Goal: Information Seeking & Learning: Learn about a topic

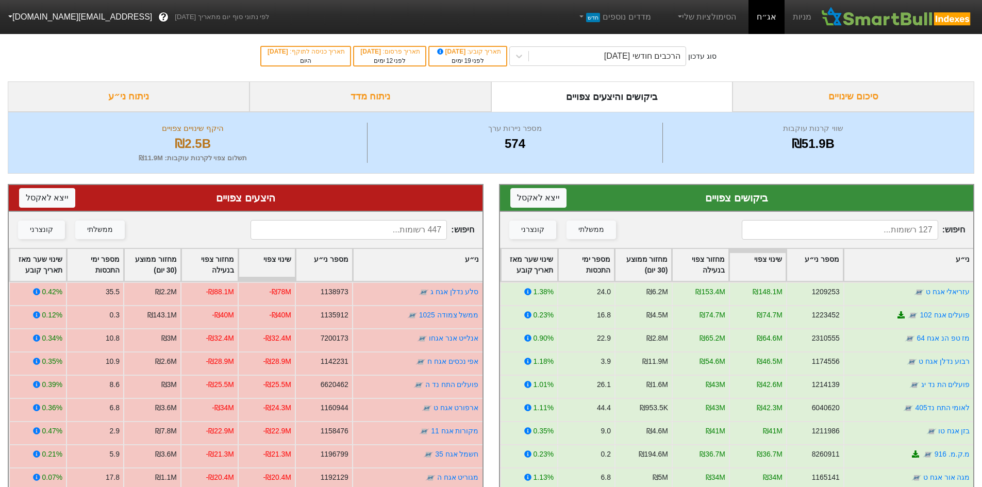
click at [391, 97] on div "ניתוח מדד" at bounding box center [371, 96] width 242 height 30
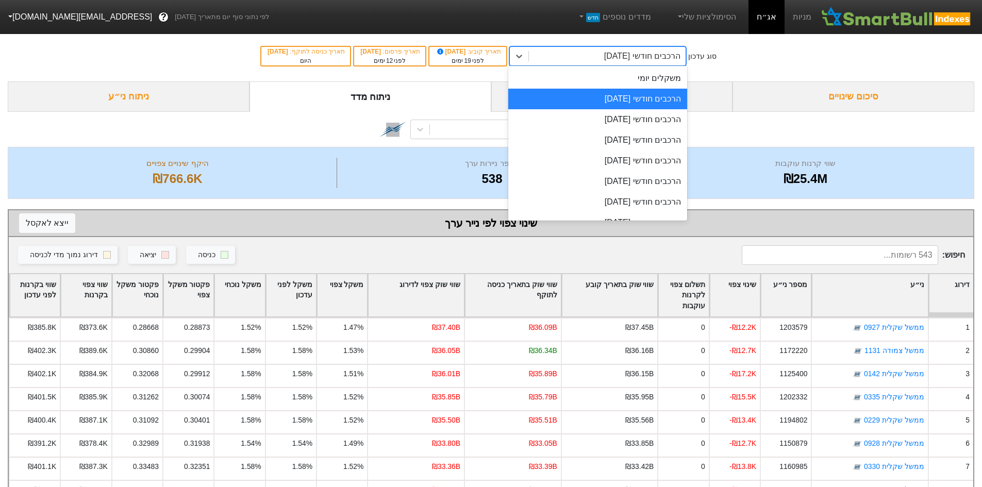
click at [609, 63] on div "הרכבים חודשי [DATE]" at bounding box center [607, 56] width 157 height 19
click at [633, 119] on div "הרכבים חודשי [DATE]" at bounding box center [597, 119] width 179 height 21
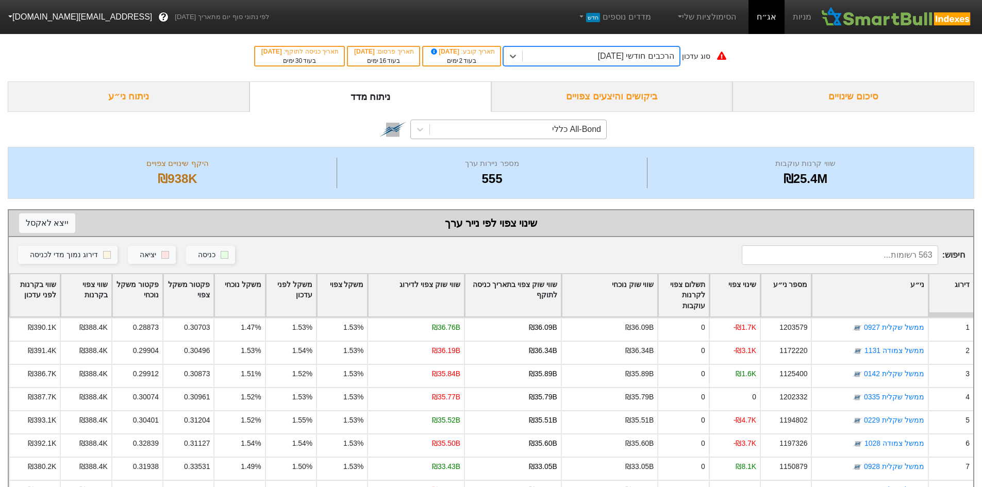
click at [430, 127] on div "All-Bond כללי" at bounding box center [518, 129] width 176 height 19
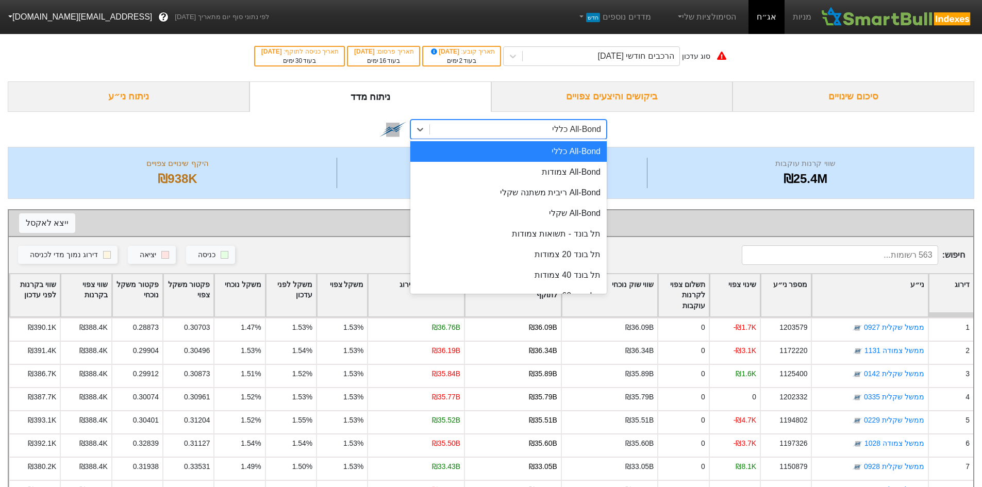
click at [463, 129] on div "All-Bond כללי" at bounding box center [518, 129] width 176 height 19
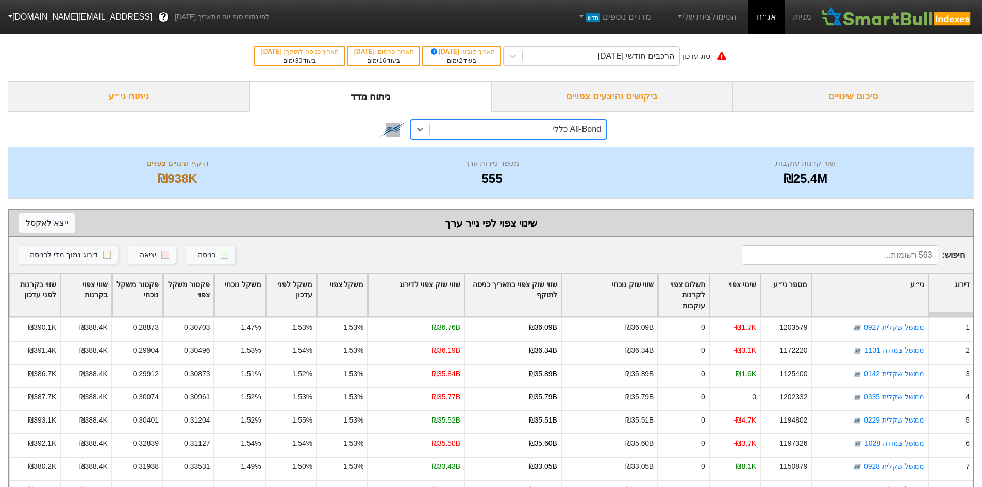
click at [186, 101] on div "ניתוח ני״ע" at bounding box center [129, 96] width 242 height 30
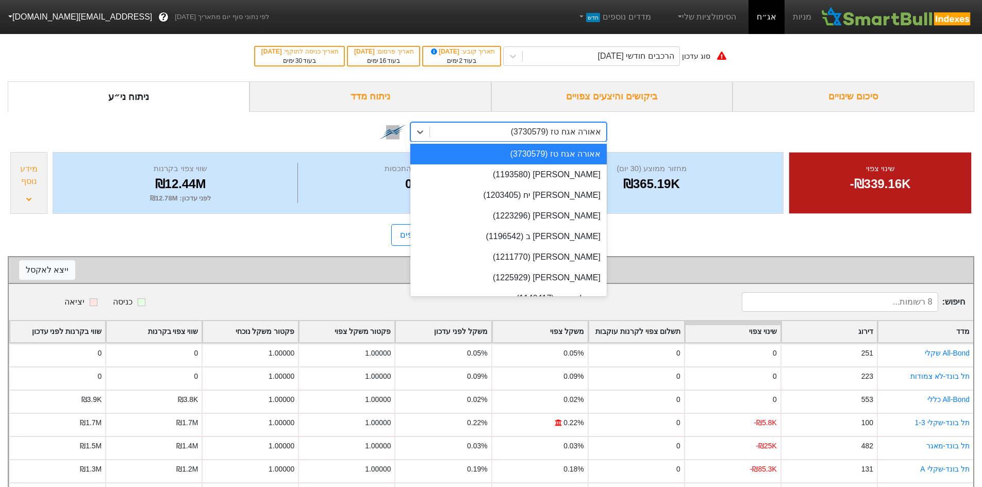
click at [445, 132] on div "אאורה אגח טז (3730579)" at bounding box center [518, 132] width 176 height 19
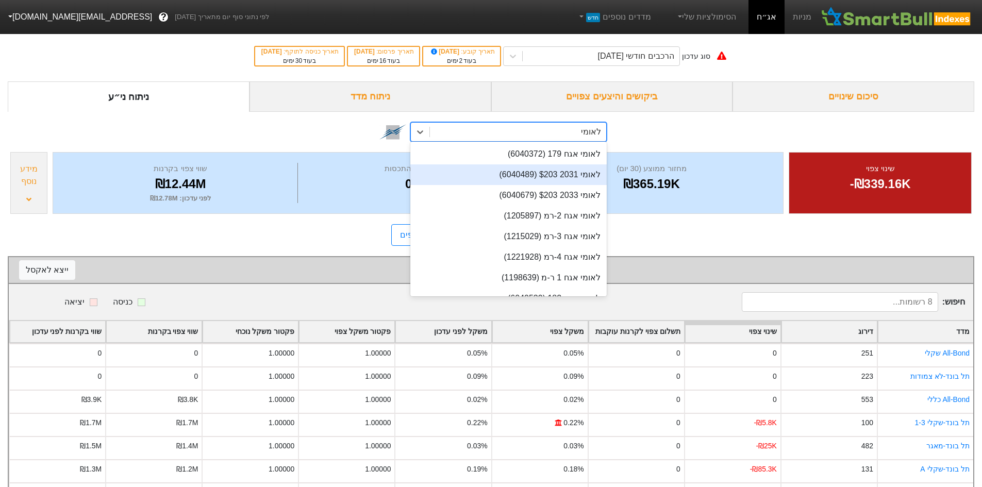
scroll to position [69, 0]
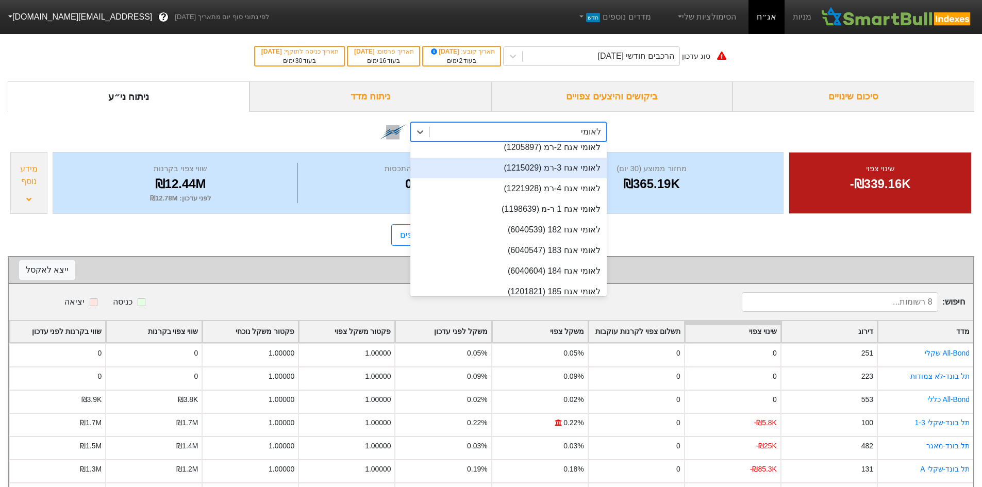
type input "לאומי"
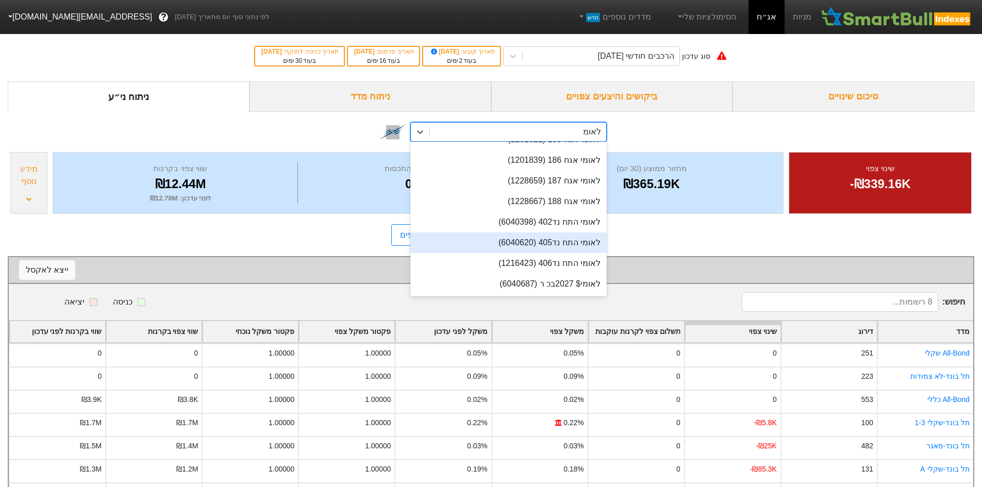
click at [576, 245] on div "לאומי התח נד405 (6040620)" at bounding box center [509, 243] width 196 height 21
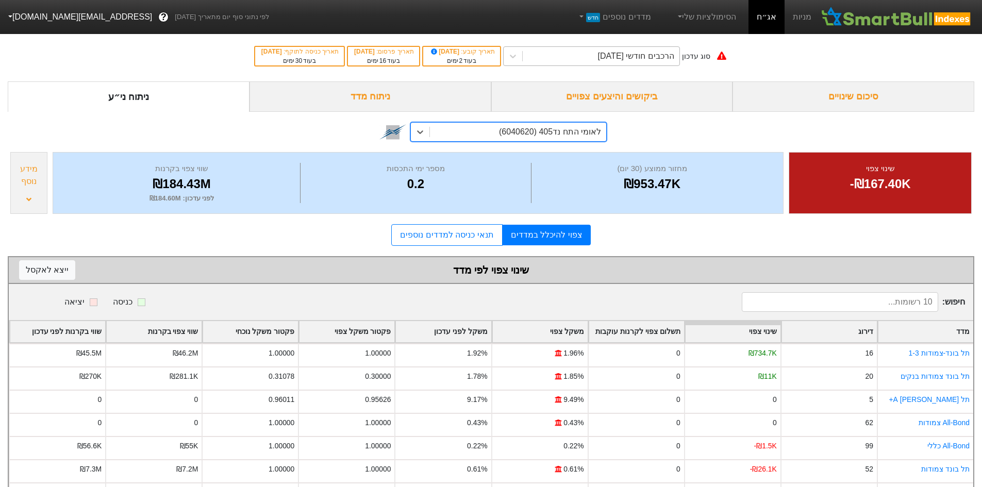
click at [624, 59] on div "הרכבים חודשי [DATE]" at bounding box center [636, 56] width 76 height 12
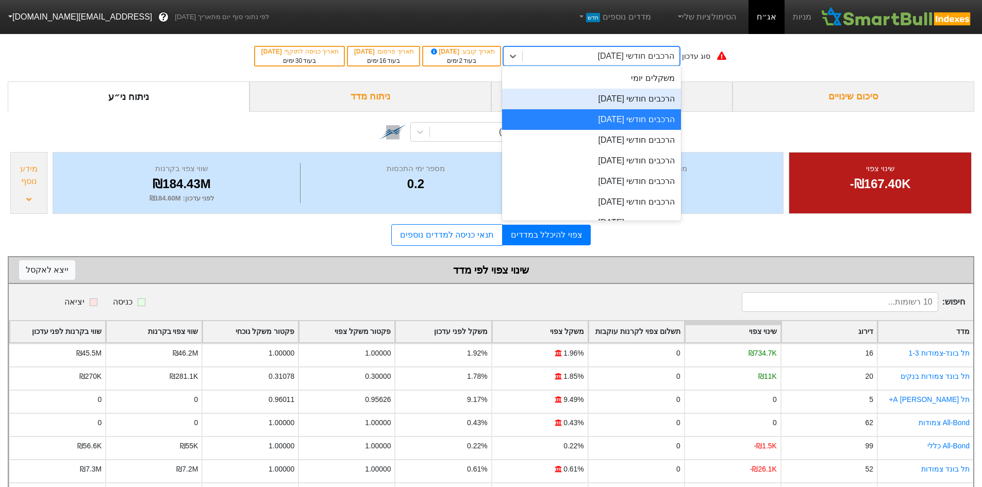
click at [644, 107] on div "הרכבים חודשי [DATE]" at bounding box center [591, 99] width 179 height 21
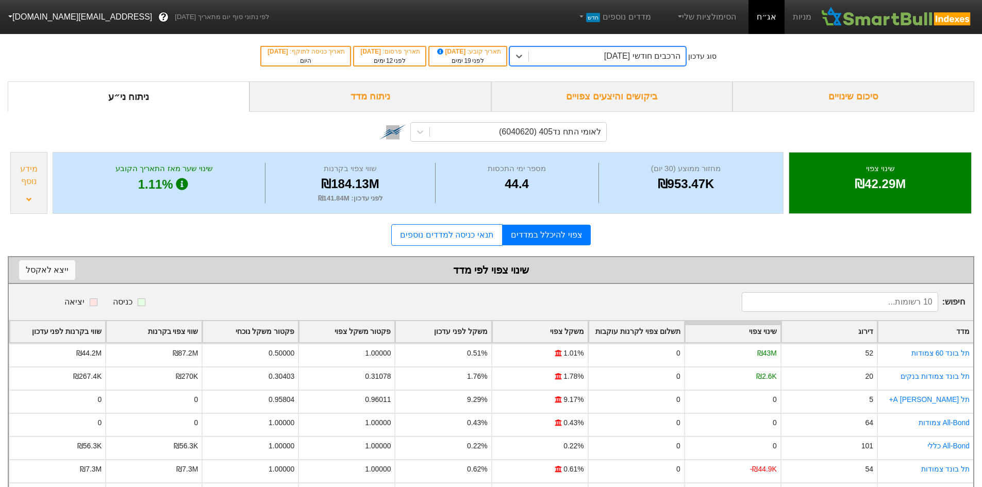
click at [565, 61] on div "הרכבים חודשי [DATE]" at bounding box center [607, 56] width 157 height 19
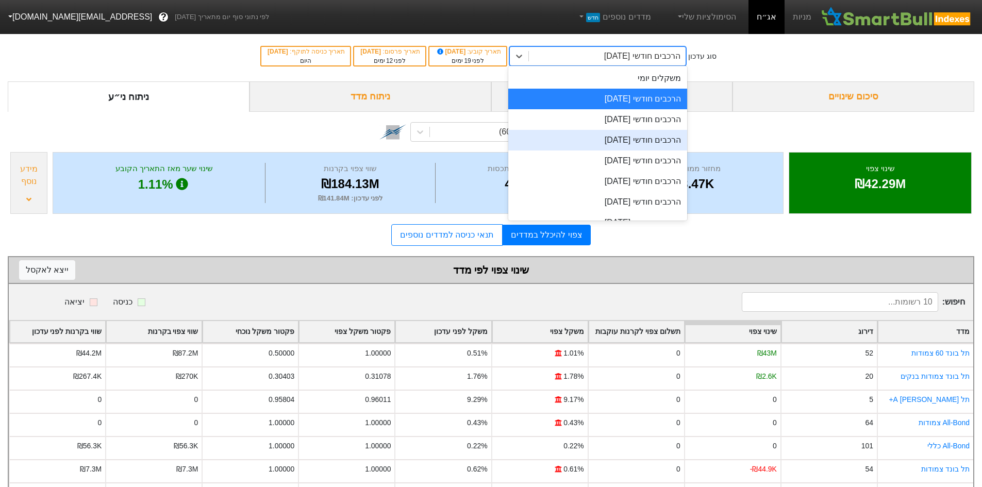
click at [588, 135] on div "הרכבים חודשי [DATE]" at bounding box center [597, 140] width 179 height 21
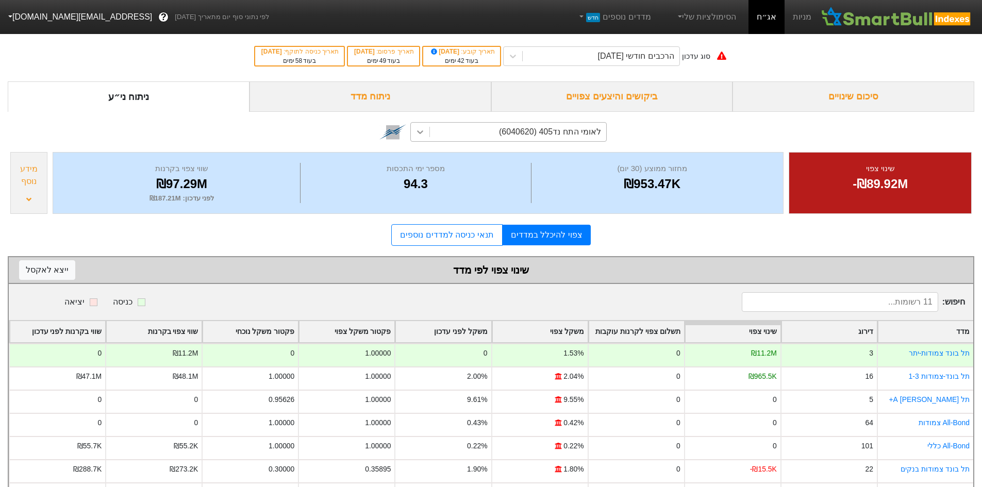
click at [416, 131] on icon at bounding box center [420, 132] width 10 height 10
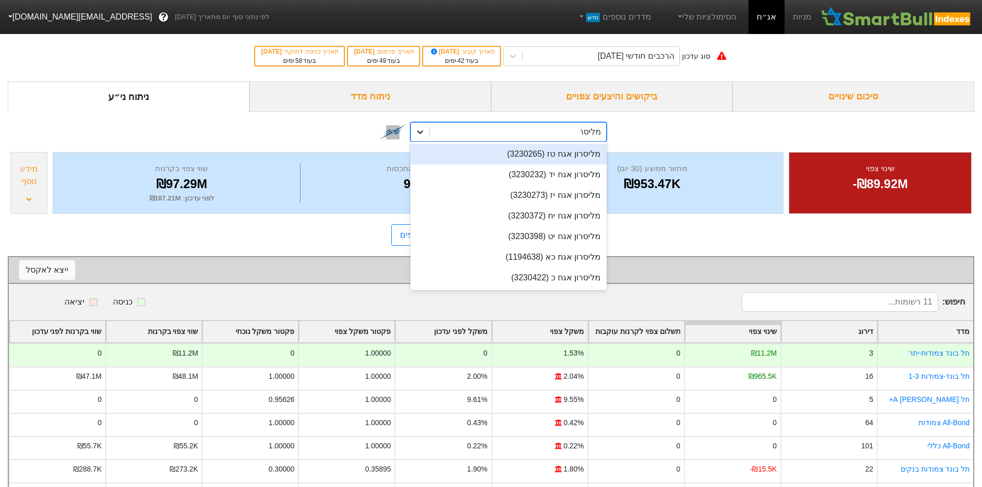
type input "מליסרון"
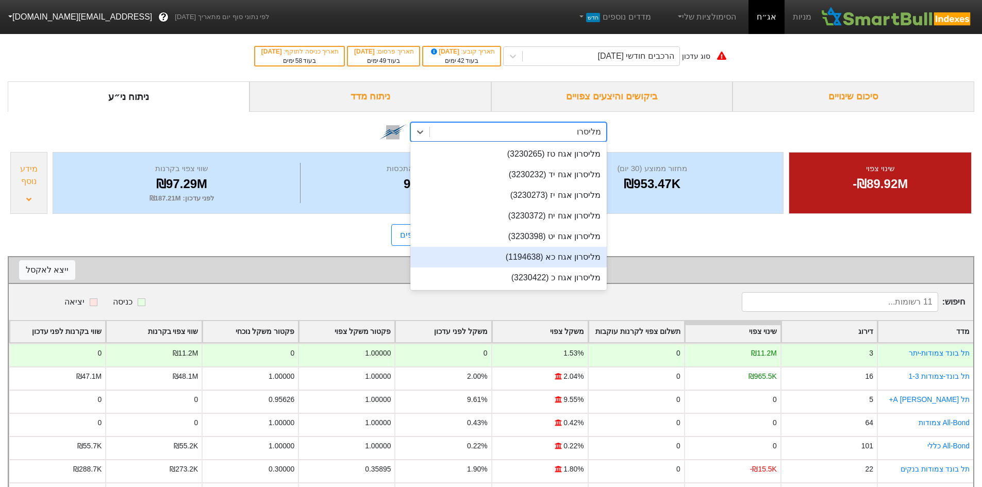
click at [575, 253] on div "מליסרון אגח כא (1194638)" at bounding box center [509, 257] width 196 height 21
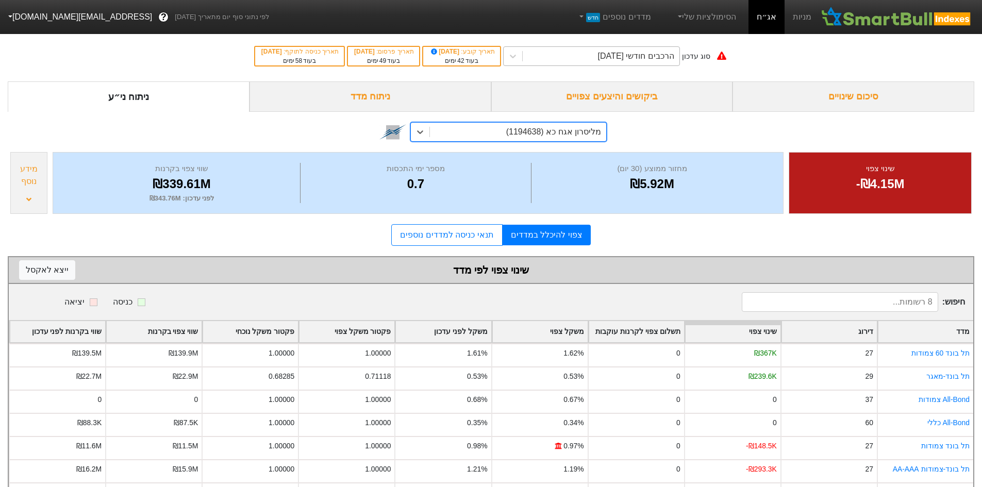
click at [664, 57] on div "הרכבים חודשי [DATE]" at bounding box center [636, 56] width 76 height 12
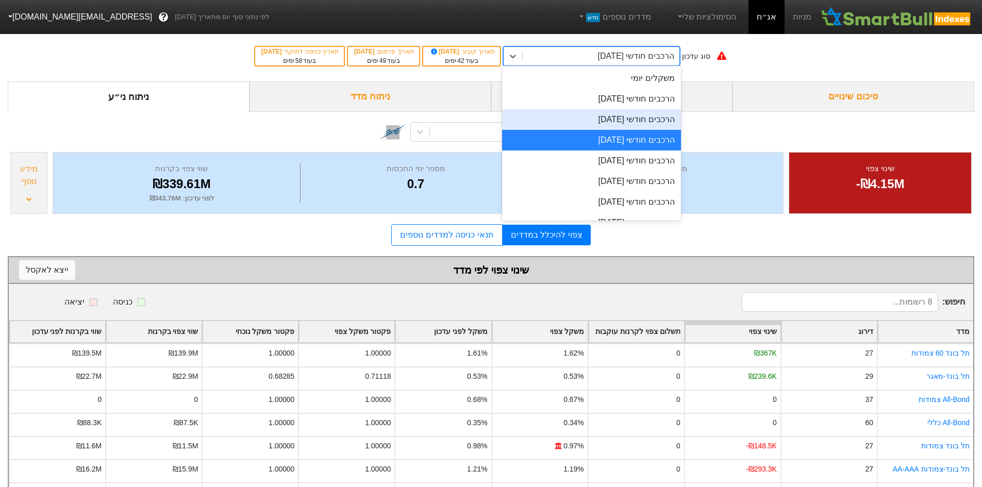
click at [666, 118] on div "הרכבים חודשי [DATE]" at bounding box center [591, 119] width 179 height 21
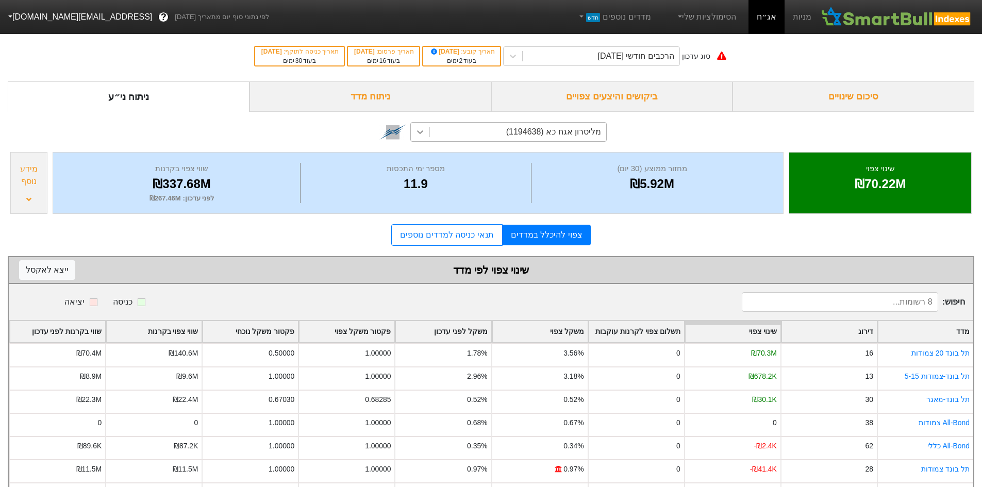
click at [414, 131] on div at bounding box center [420, 132] width 19 height 19
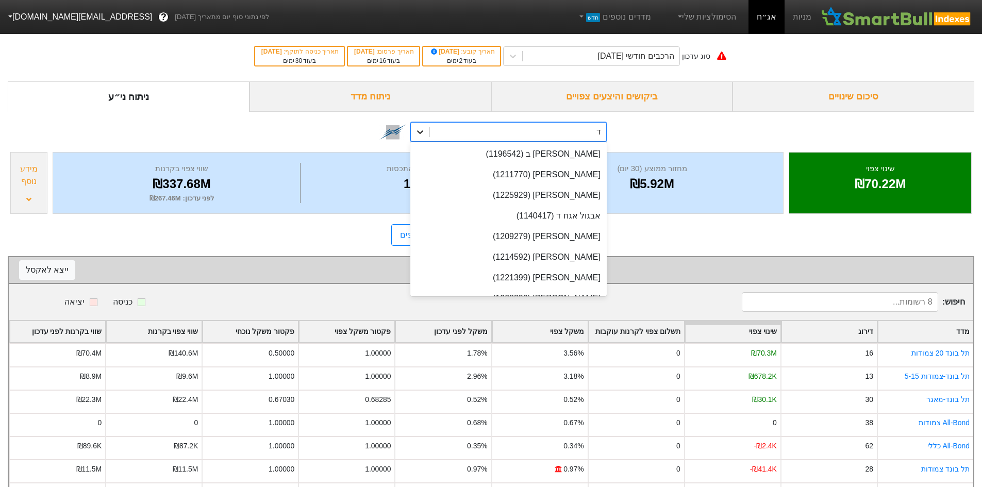
type input "דלק"
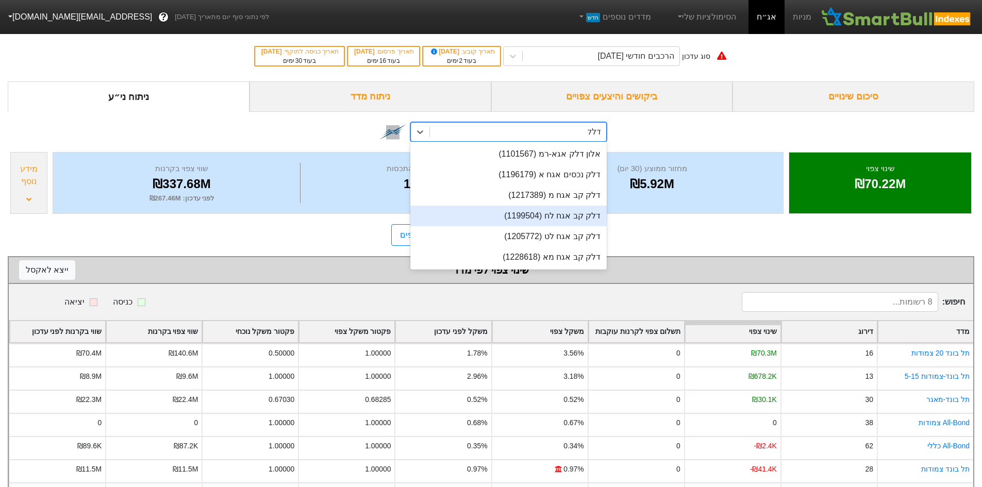
click at [543, 217] on div "דלק קב אגח לח (1199504)" at bounding box center [509, 216] width 196 height 21
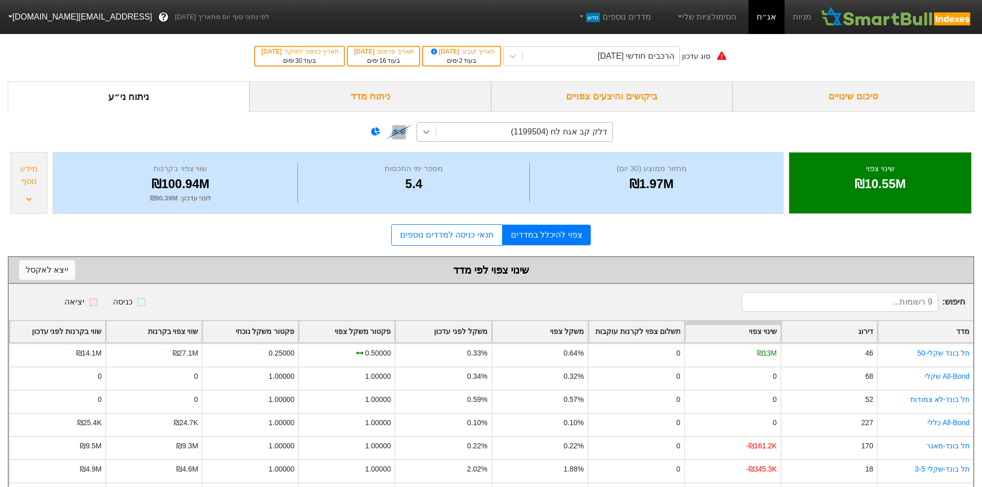
click at [430, 132] on icon at bounding box center [426, 132] width 10 height 10
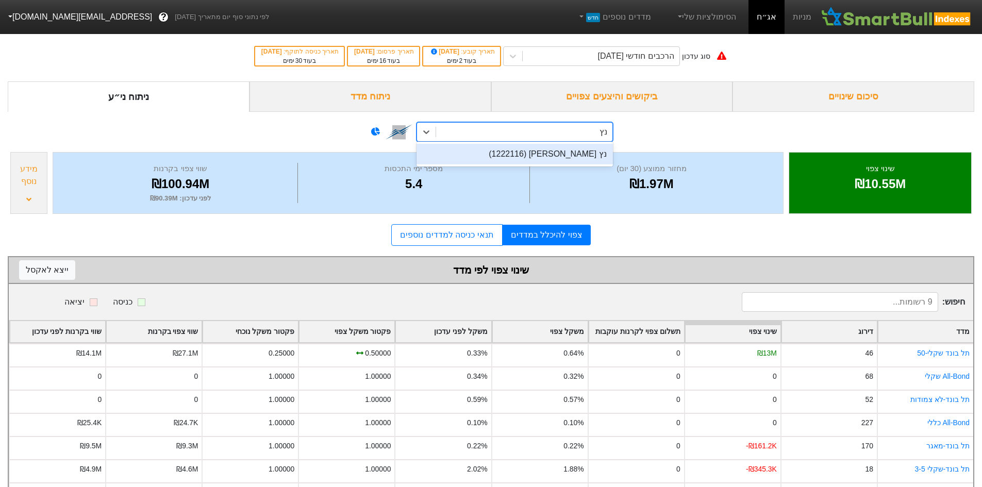
type input "נץ"
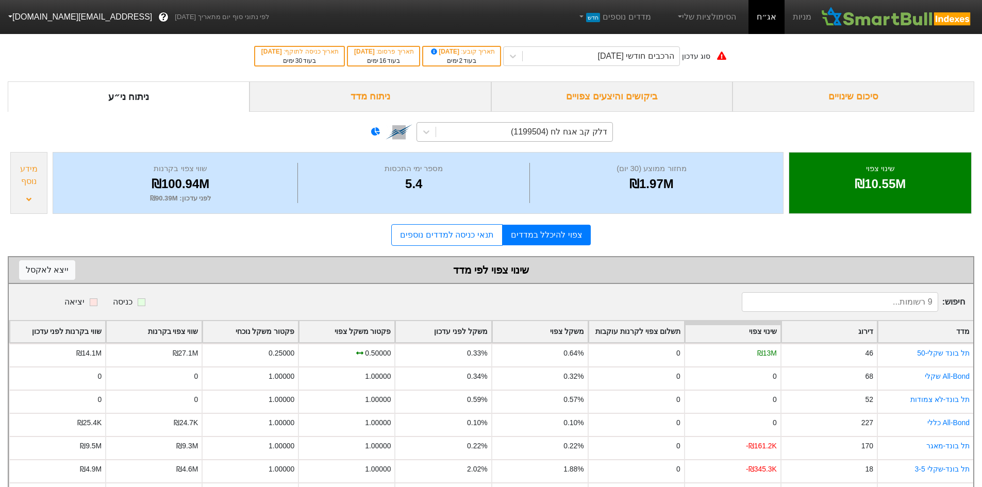
click at [436, 132] on div "דלק קב אגח לח (1199504)" at bounding box center [524, 132] width 176 height 19
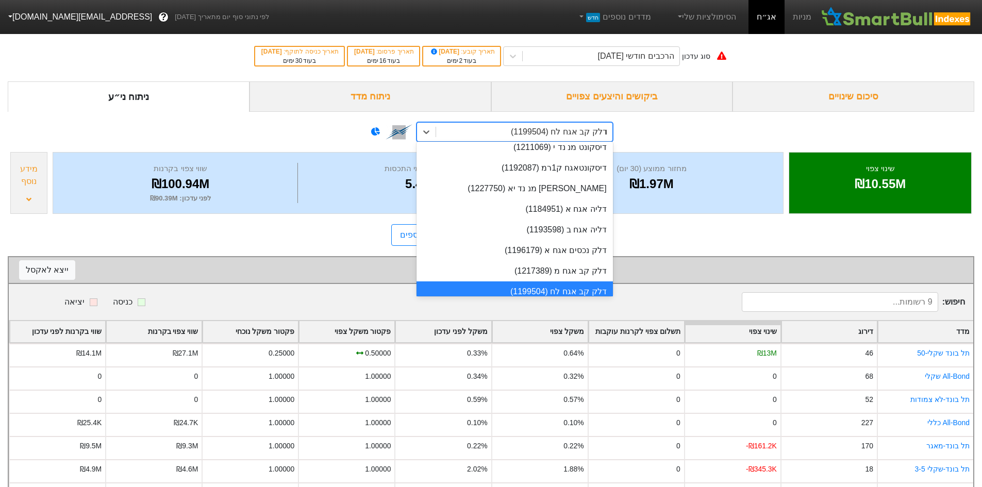
scroll to position [1628, 0]
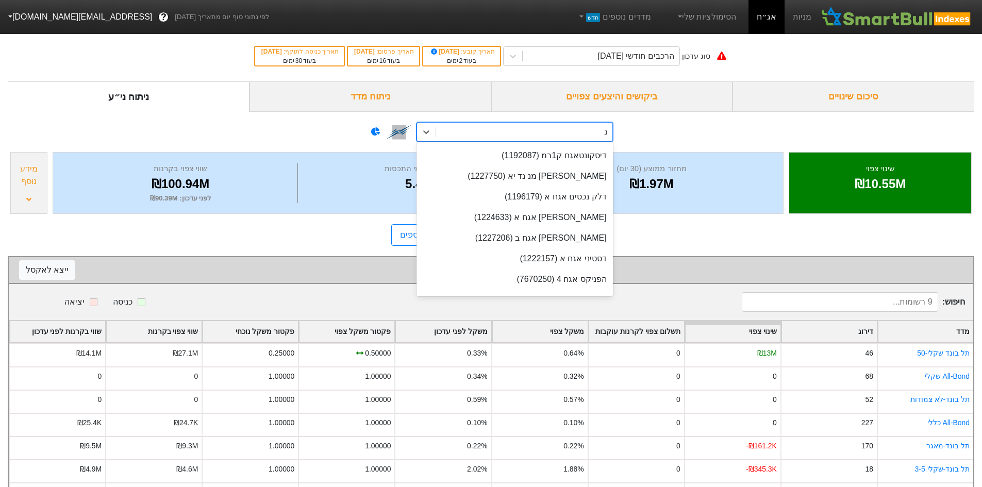
type input "נ"
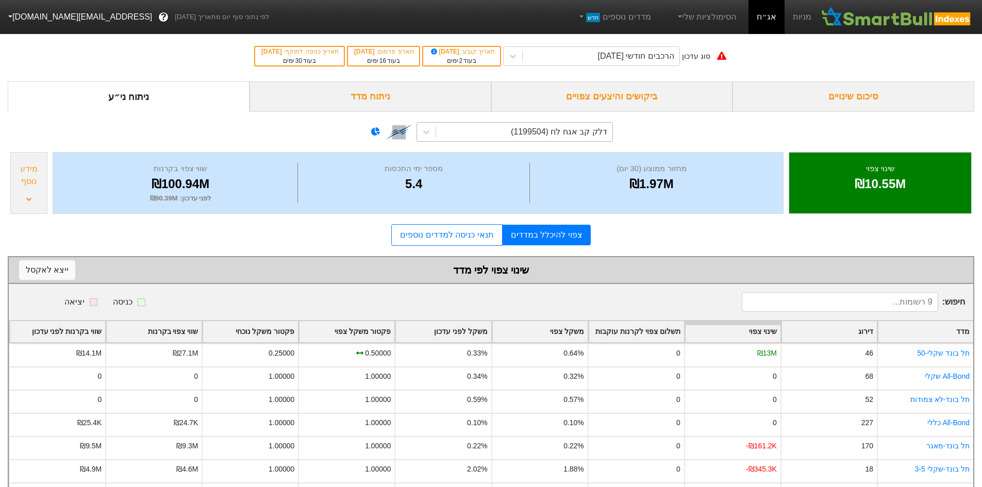
click at [570, 130] on div "דלק קב אגח לח (1199504)" at bounding box center [559, 132] width 96 height 12
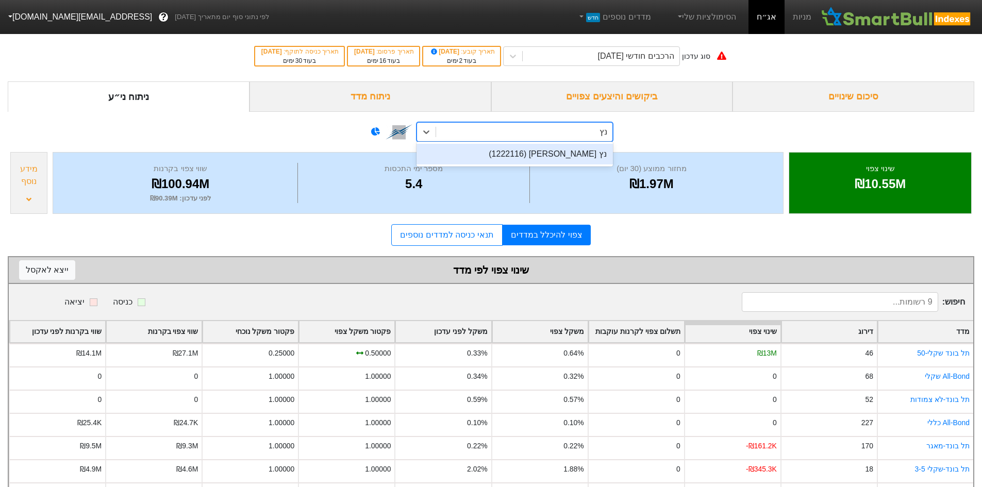
scroll to position [0, 0]
type input "נץ"
click at [566, 139] on div "נץ" at bounding box center [524, 132] width 176 height 19
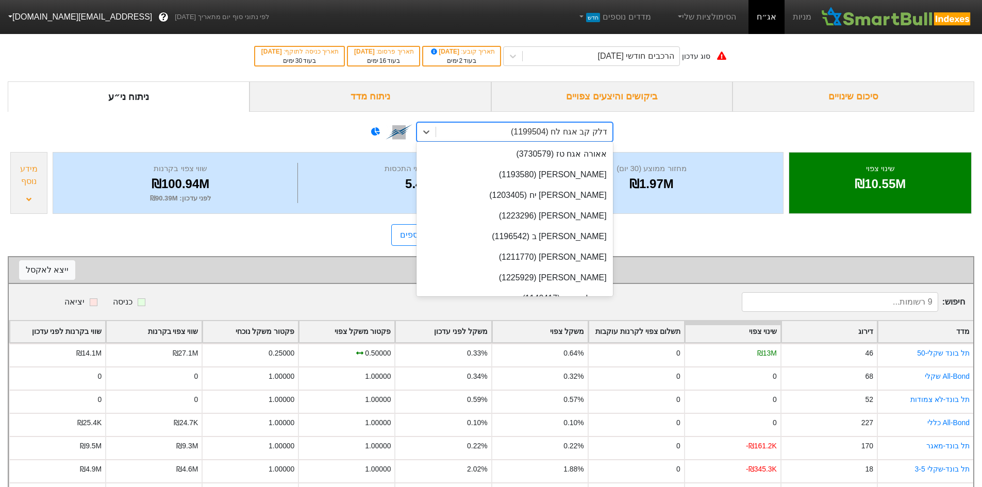
click at [570, 129] on div "דלק קב אגח לח (1199504)" at bounding box center [559, 132] width 96 height 12
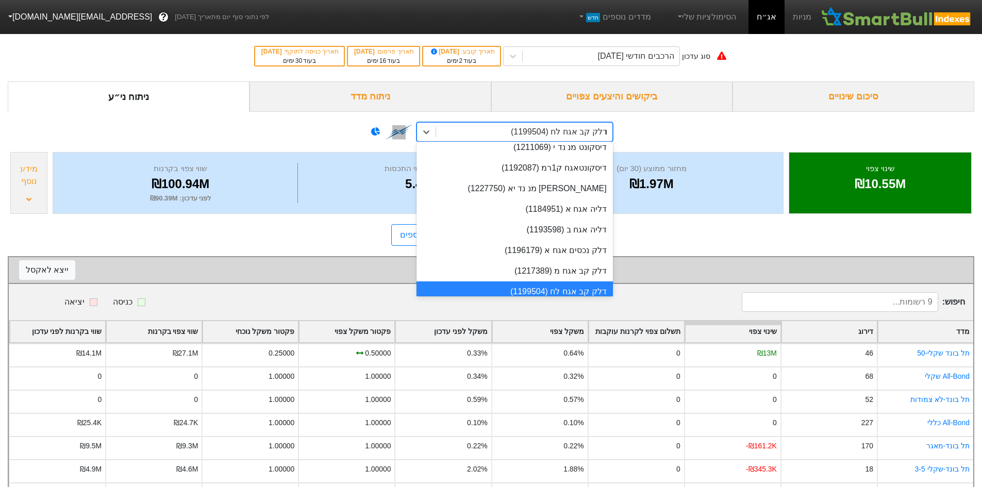
scroll to position [1628, 0]
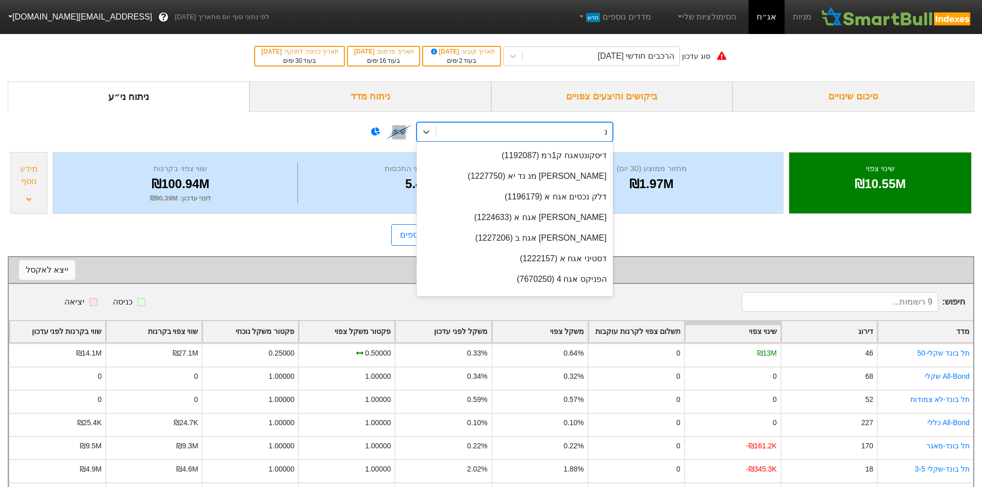
type input "נץ"
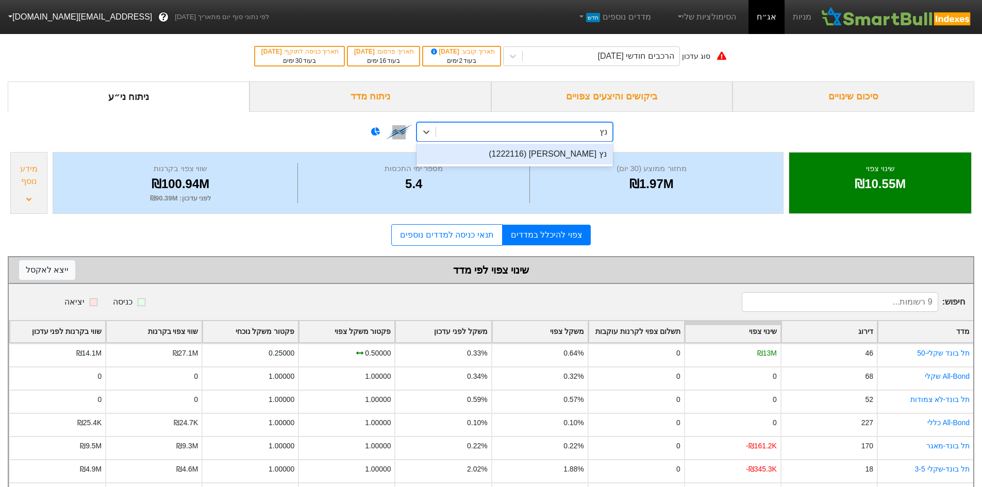
click at [578, 152] on div "נץ [PERSON_NAME] (1222116)" at bounding box center [515, 154] width 196 height 21
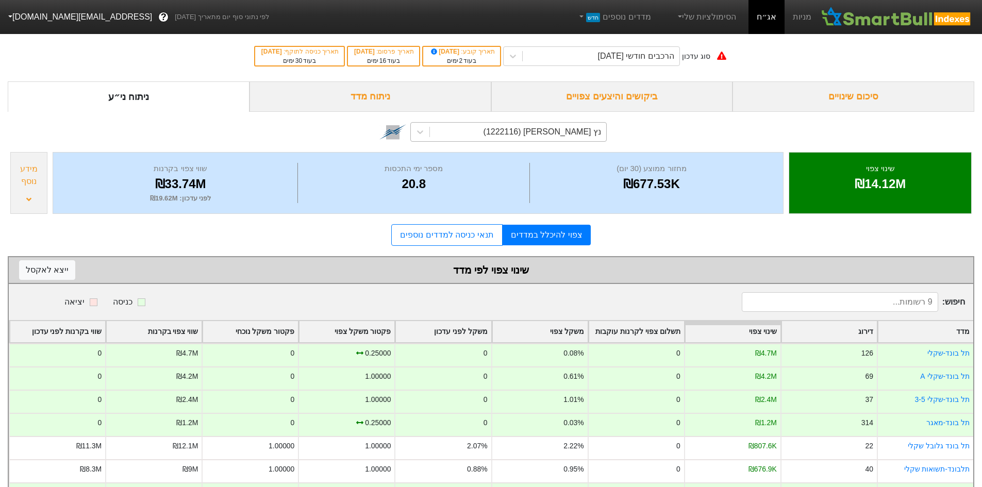
drag, startPoint x: 382, startPoint y: 74, endPoint x: 768, endPoint y: 34, distance: 388.4
click at [382, 74] on div "סוג עדכון הרכבים חודשי [DATE] תאריך קובע : [DATE] בעוד 2 ימים תאריך פרסום : [DA…" at bounding box center [491, 56] width 982 height 51
